Goal: Task Accomplishment & Management: Complete application form

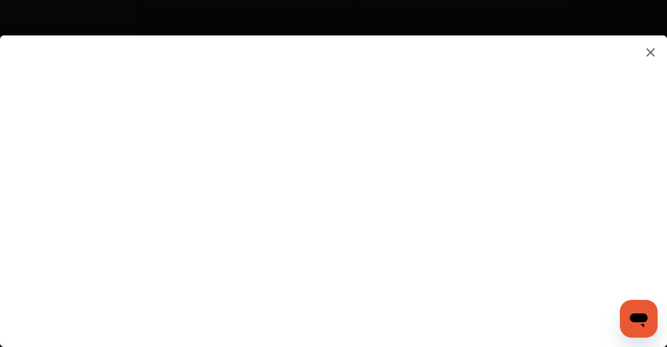
scroll to position [880, 0]
click at [475, 128] on flutter-view at bounding box center [333, 179] width 667 height 288
click at [453, 149] on flutter-view at bounding box center [333, 179] width 667 height 288
click at [446, 191] on flutter-view at bounding box center [333, 179] width 667 height 288
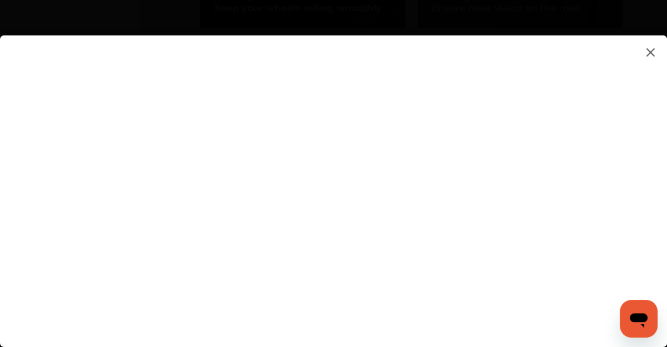
type input "**********"
click at [444, 250] on flutter-view at bounding box center [333, 179] width 667 height 288
click at [462, 237] on flutter-view at bounding box center [333, 179] width 667 height 288
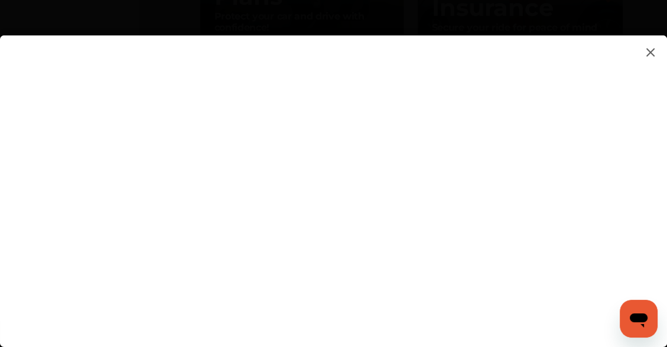
click at [606, 181] on flutter-view at bounding box center [333, 179] width 667 height 288
click at [455, 157] on flutter-view at bounding box center [333, 179] width 667 height 288
type textarea "*"
type textarea "**********"
click at [434, 188] on flutter-view at bounding box center [333, 179] width 667 height 288
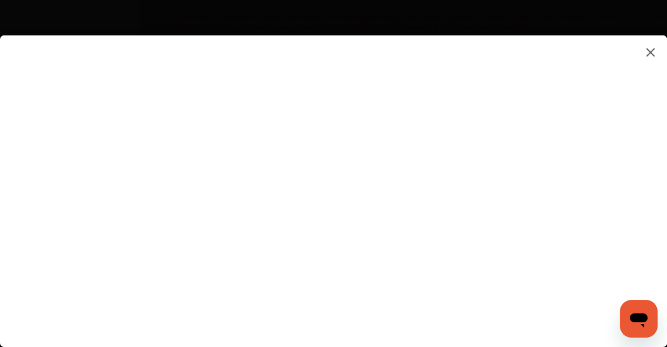
scroll to position [1889, 0]
click at [399, 257] on flutter-view at bounding box center [333, 179] width 667 height 288
click at [338, 246] on flutter-view at bounding box center [333, 179] width 667 height 288
click at [79, 70] on flutter-view at bounding box center [333, 179] width 667 height 288
